Goal: Find specific page/section: Find specific page/section

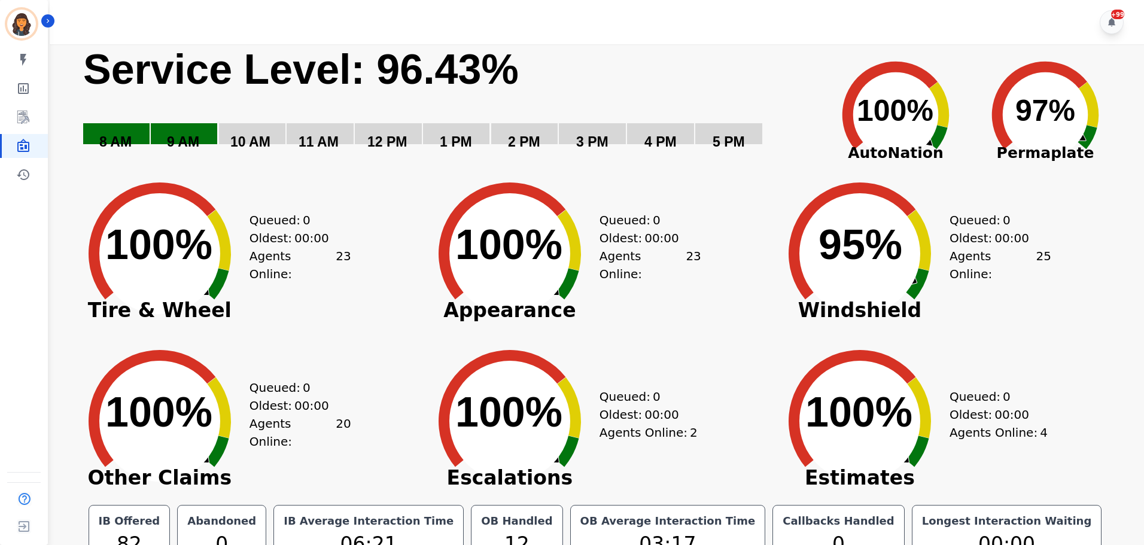
scroll to position [27, 0]
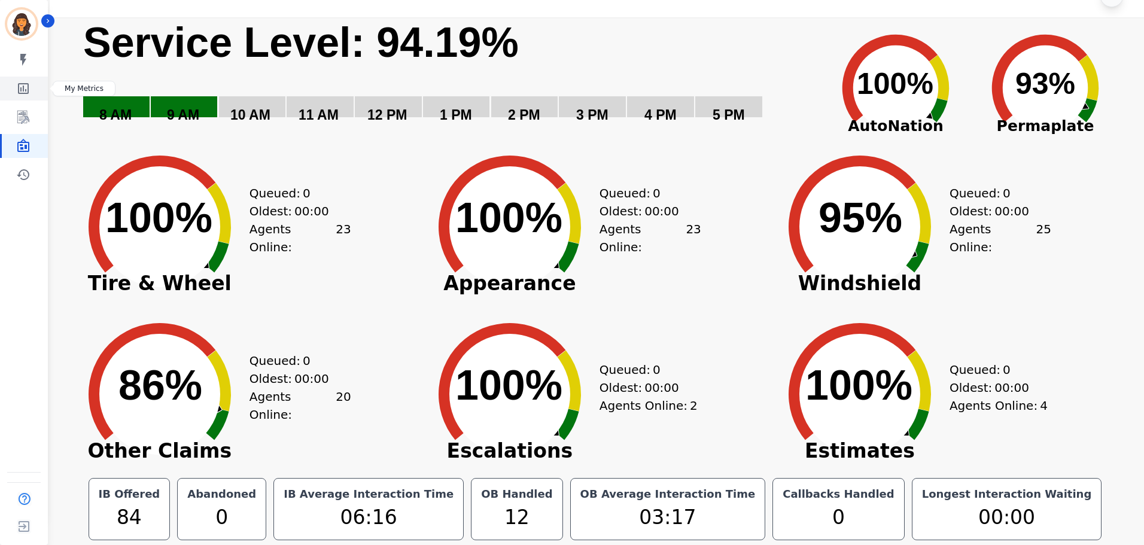
click at [22, 89] on icon "Sidebar" at bounding box center [23, 88] width 14 height 14
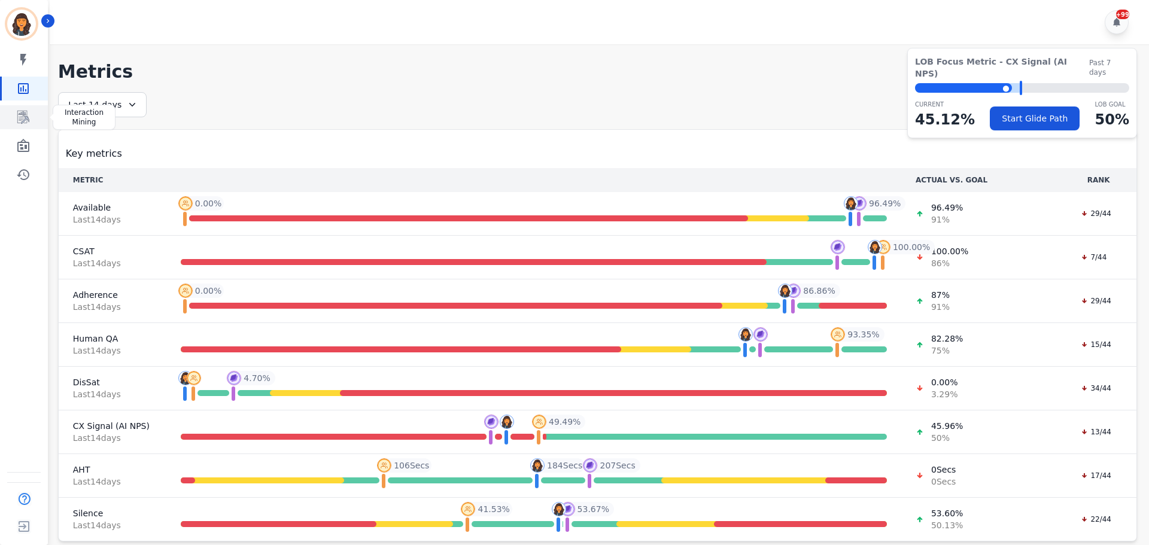
click at [27, 115] on icon "Sidebar" at bounding box center [23, 117] width 12 height 13
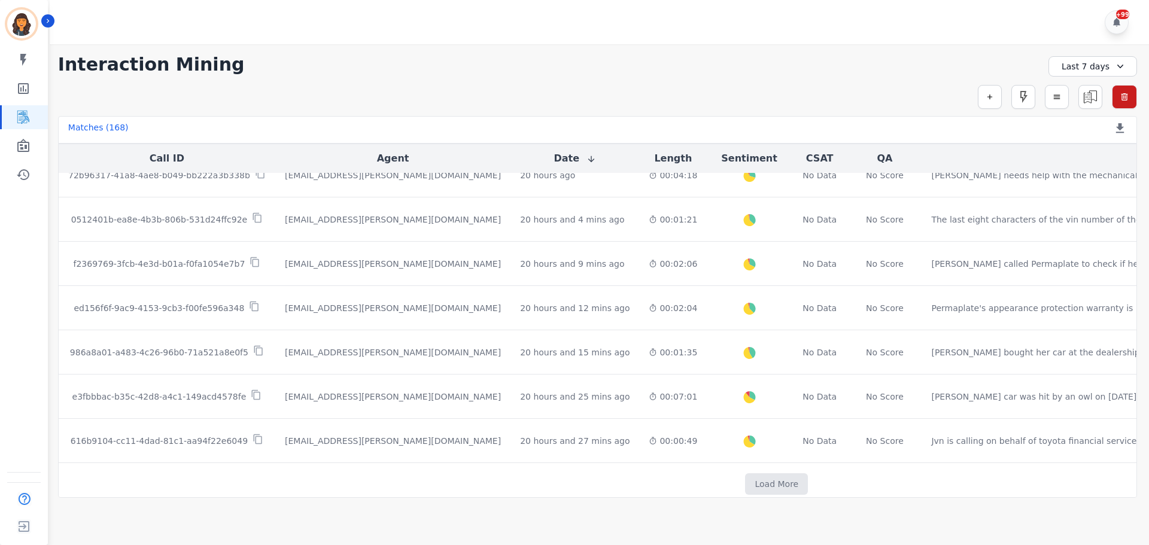
scroll to position [616, 0]
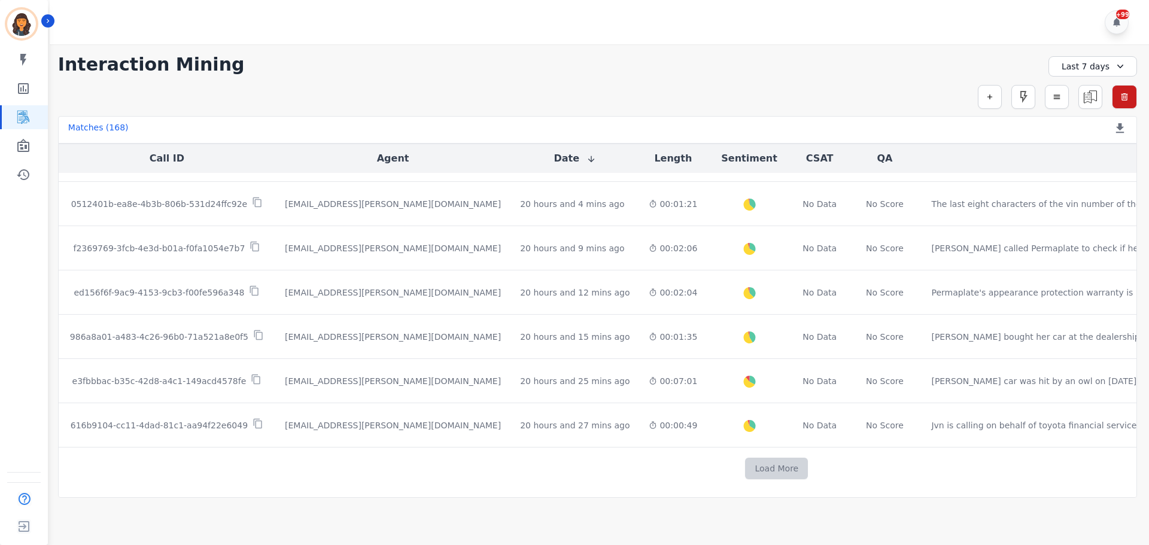
click at [745, 467] on button "Load More" at bounding box center [776, 469] width 63 height 22
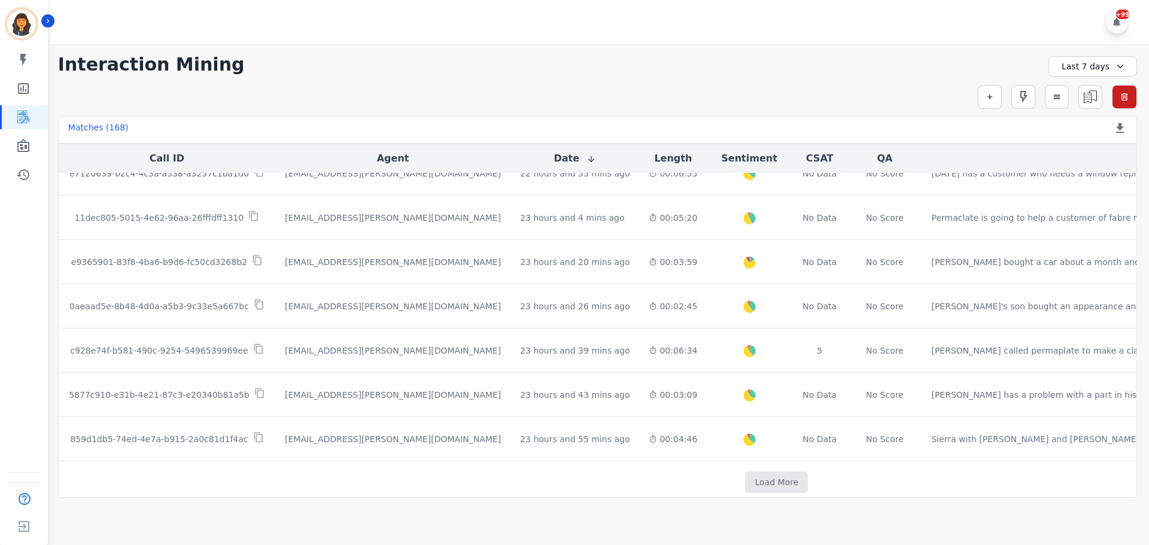
scroll to position [1501, 0]
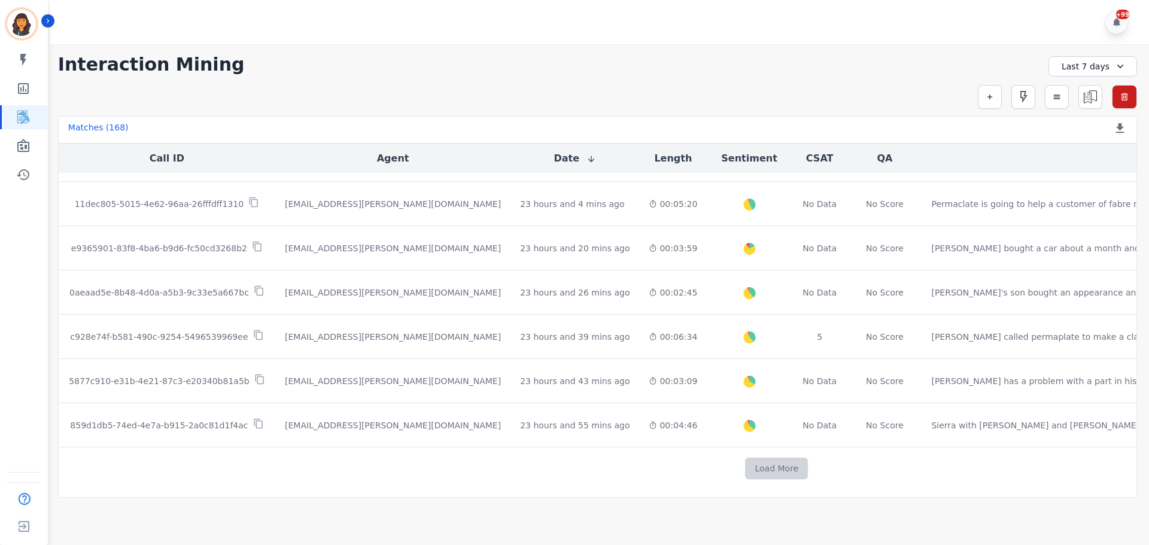
click at [745, 466] on button "Load More" at bounding box center [776, 469] width 63 height 22
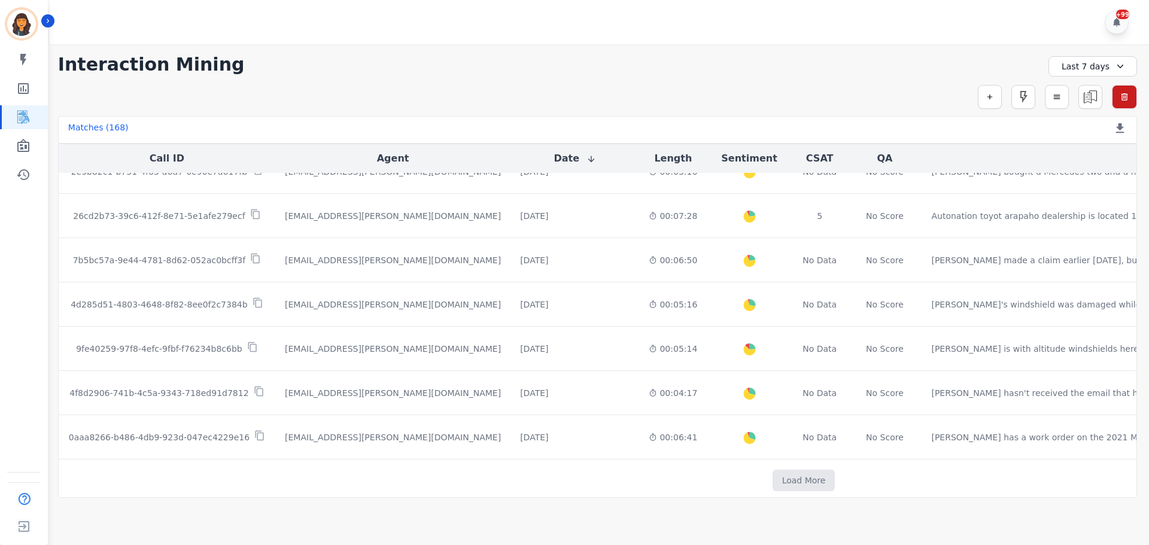
scroll to position [2387, 0]
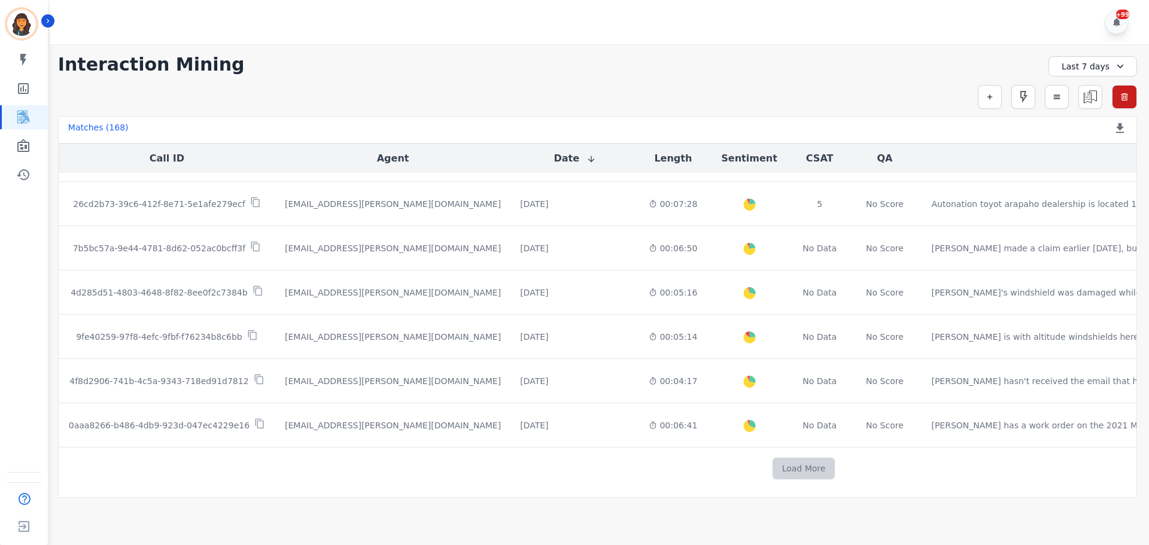
click at [772, 465] on button "Load More" at bounding box center [803, 469] width 63 height 22
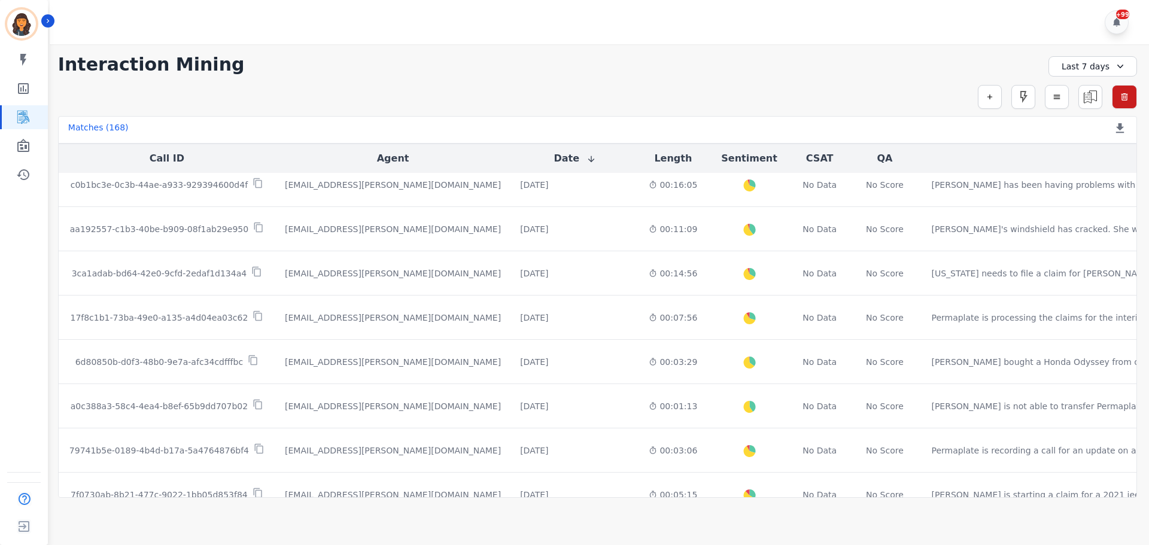
scroll to position [3272, 0]
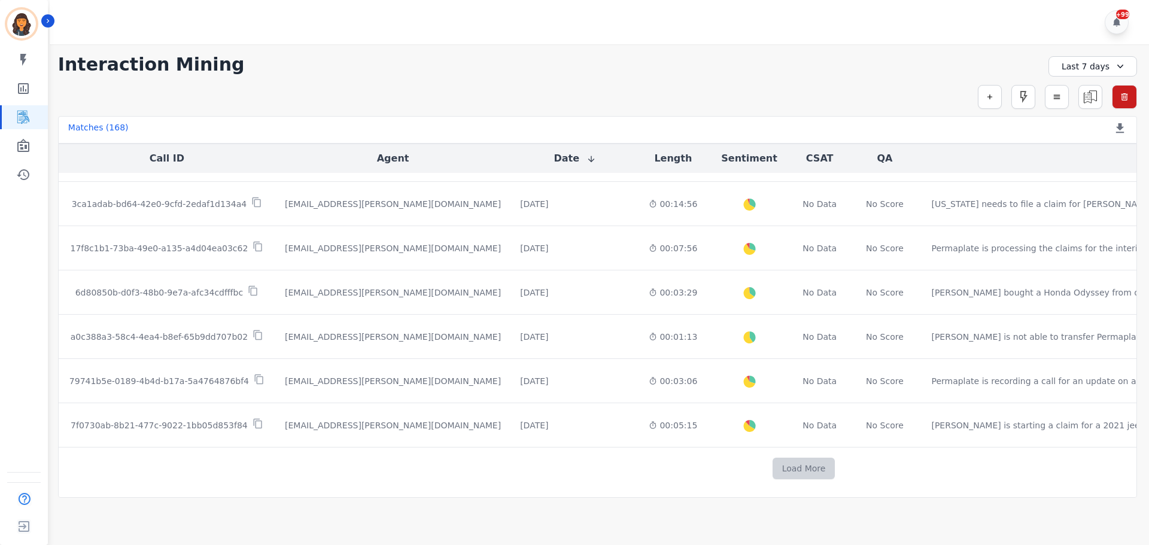
click at [772, 462] on button "Load More" at bounding box center [803, 469] width 63 height 22
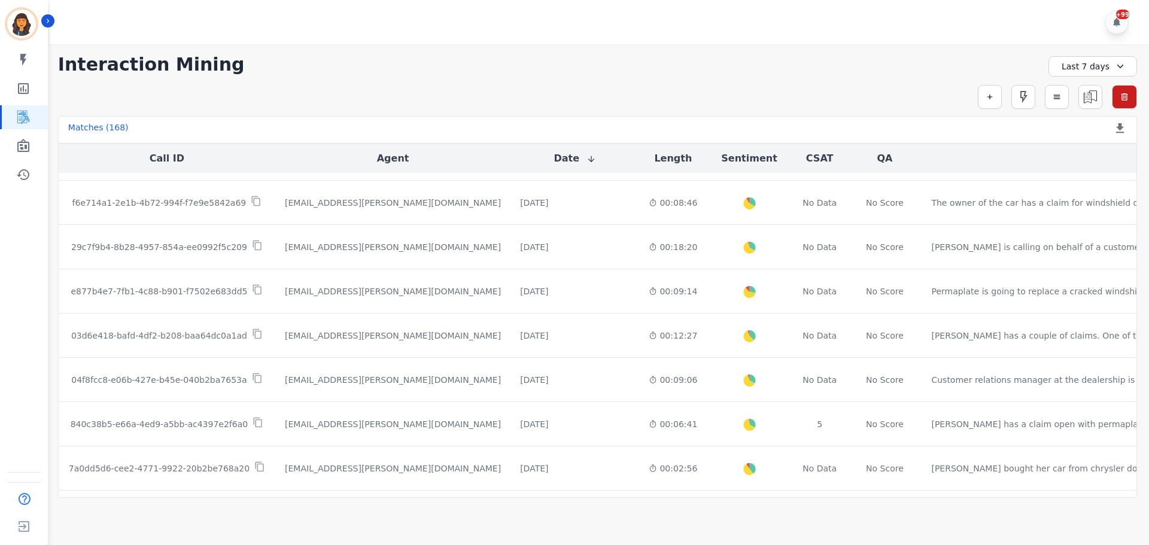
scroll to position [4158, 0]
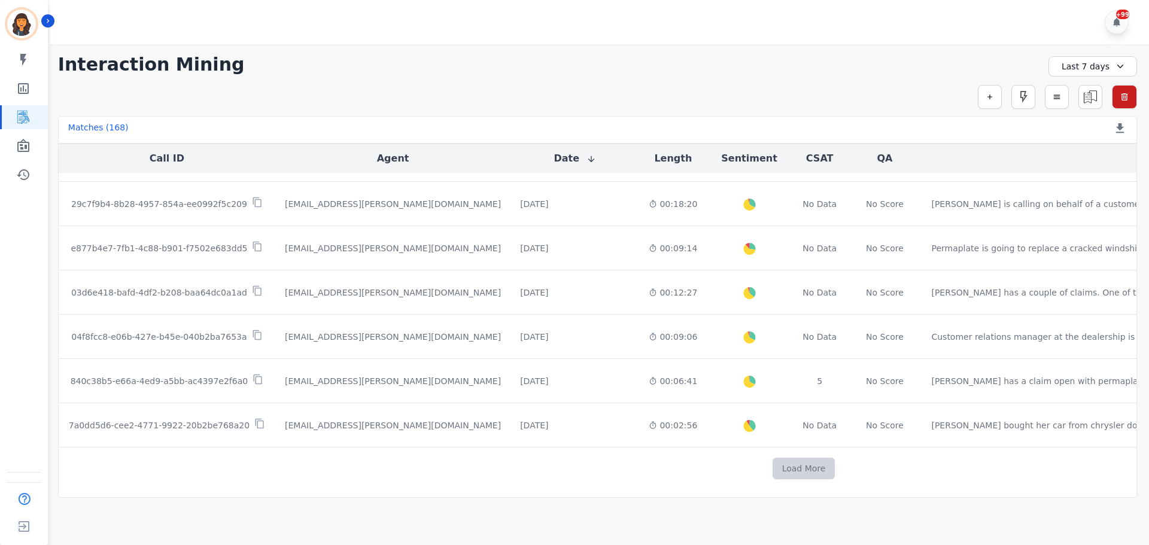
click at [772, 460] on button "Load More" at bounding box center [803, 469] width 63 height 22
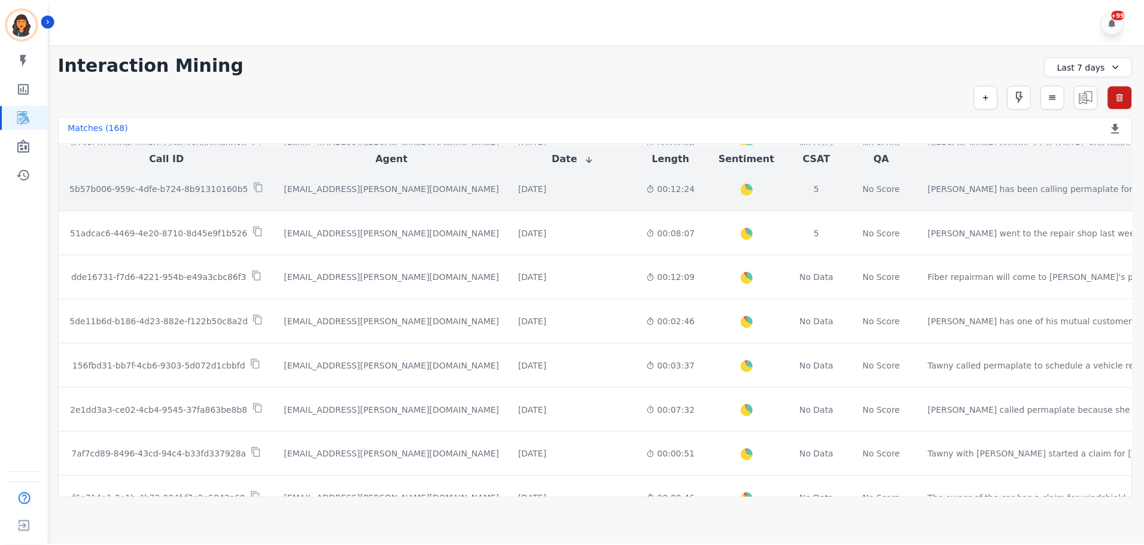
scroll to position [3777, 0]
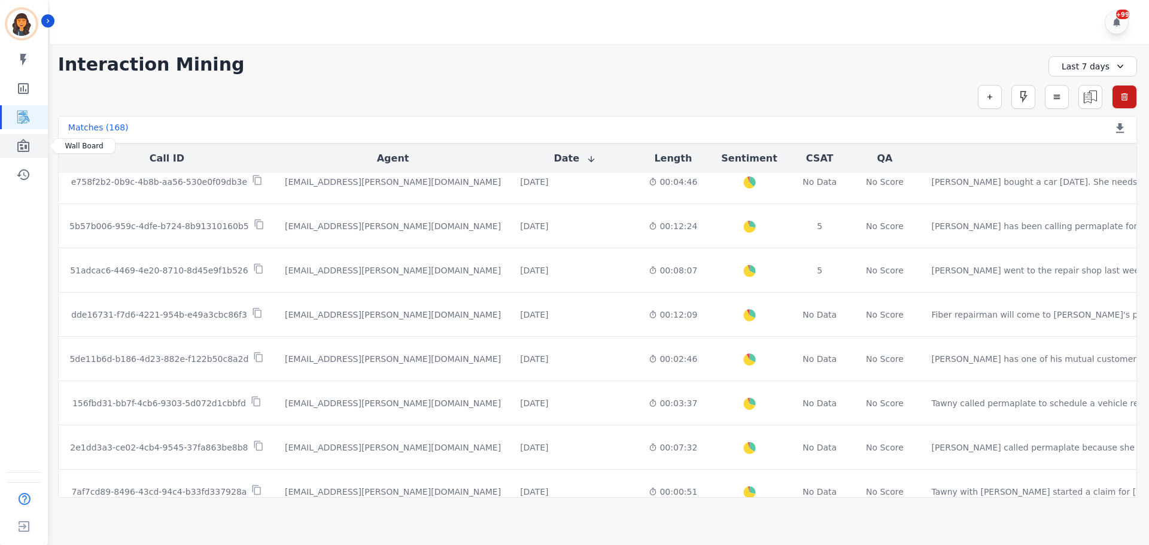
click at [17, 148] on icon "Sidebar" at bounding box center [23, 145] width 12 height 13
